Goal: Task Accomplishment & Management: Complete application form

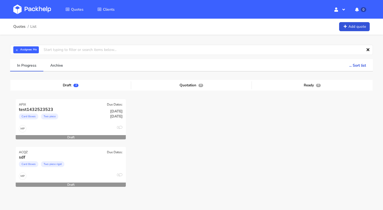
click at [39, 5] on img at bounding box center [32, 10] width 38 height 10
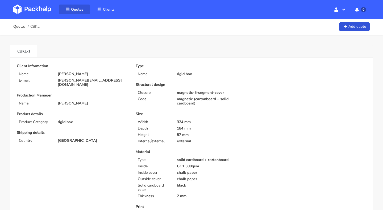
click at [75, 13] on link "Quotes" at bounding box center [74, 10] width 31 height 10
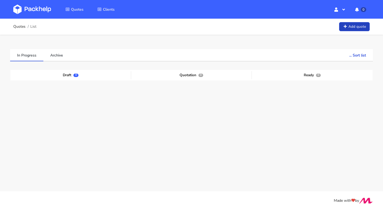
click at [356, 28] on link "Add quote" at bounding box center [355, 26] width 31 height 9
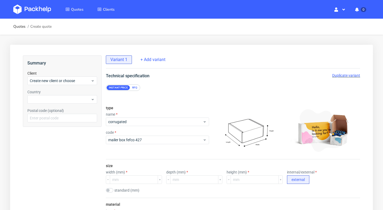
click at [135, 88] on div "RFQ" at bounding box center [134, 87] width 9 height 5
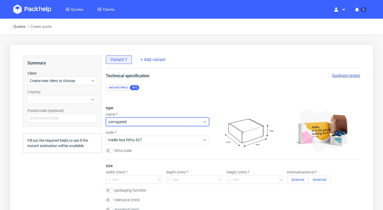
click at [156, 125] on div "corrugated" at bounding box center [157, 121] width 103 height 9
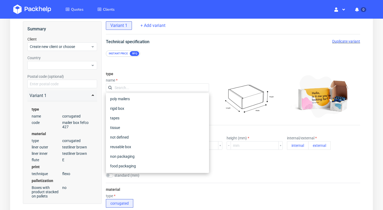
scroll to position [34, 0]
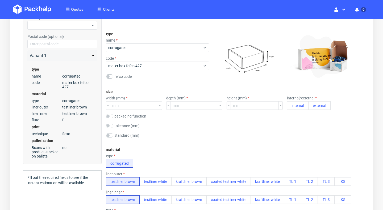
scroll to position [0, 0]
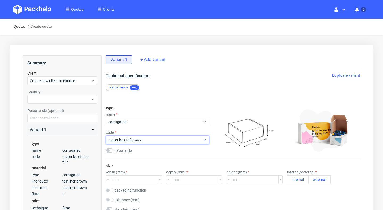
click at [148, 138] on span "mailer box fefco 427" at bounding box center [155, 139] width 95 height 5
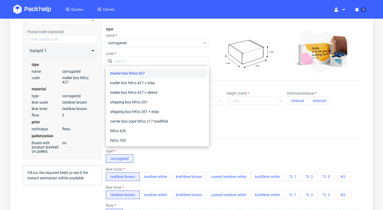
click at [191, 28] on div "type name corrugated code fefco code" at bounding box center [157, 52] width 103 height 58
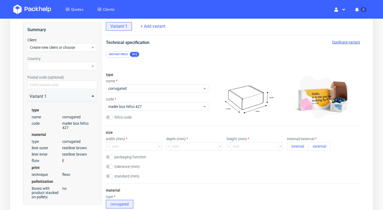
scroll to position [12, 0]
